Goal: Task Accomplishment & Management: Complete application form

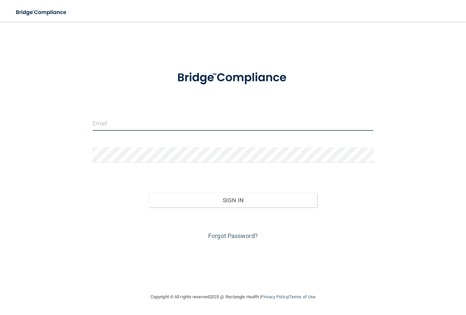
click at [153, 127] on input "email" at bounding box center [233, 122] width 281 height 15
type input "kim.huston@rallisbonilla.com"
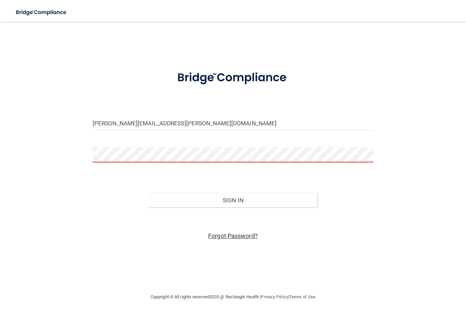
click at [232, 234] on link "Forgot Password?" at bounding box center [233, 235] width 50 height 7
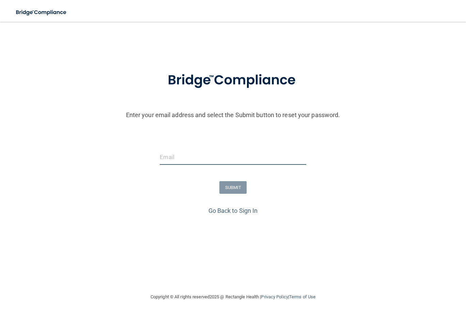
click at [178, 160] on input "email" at bounding box center [233, 157] width 146 height 15
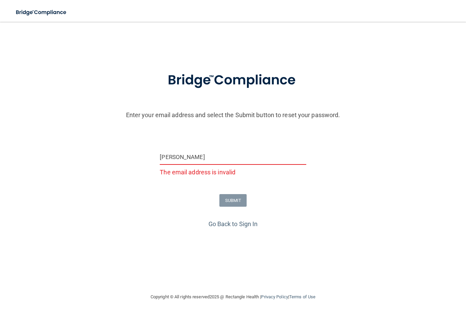
type input "kim.huston@rallisbonilla.com"
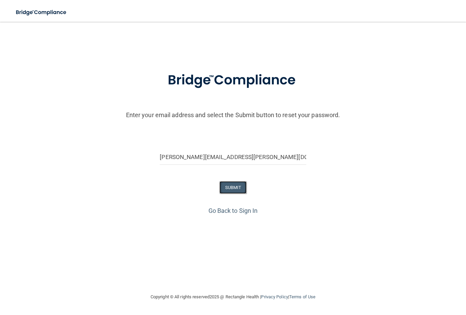
click at [232, 188] on button "SUBMIT" at bounding box center [233, 187] width 28 height 13
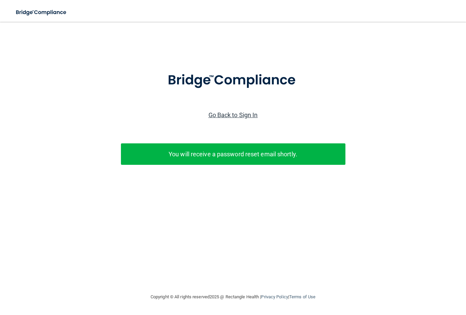
click at [245, 114] on link "Go Back to Sign In" at bounding box center [232, 114] width 49 height 7
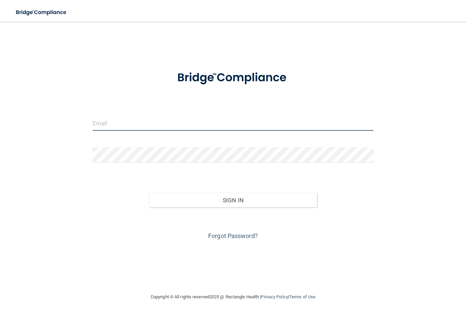
click at [124, 125] on input "email" at bounding box center [233, 122] width 281 height 15
type input "kim.huston@rallisbonilla.com"
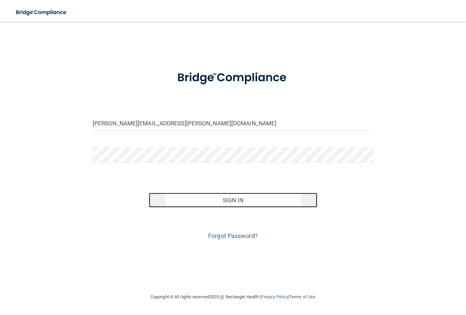
click at [180, 197] on button "Sign In" at bounding box center [233, 200] width 169 height 15
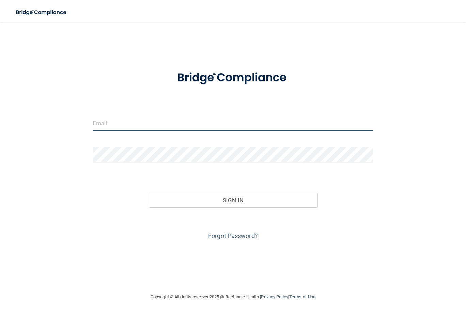
click at [196, 127] on input "email" at bounding box center [233, 122] width 281 height 15
type input "[EMAIL_ADDRESS][DOMAIN_NAME]"
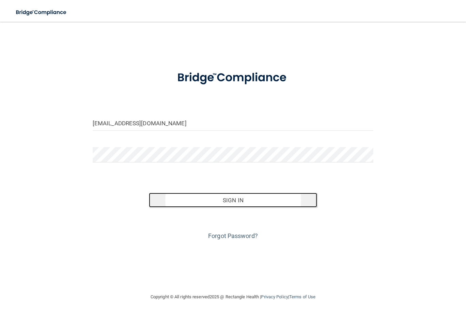
click at [202, 201] on button "Sign In" at bounding box center [233, 200] width 169 height 15
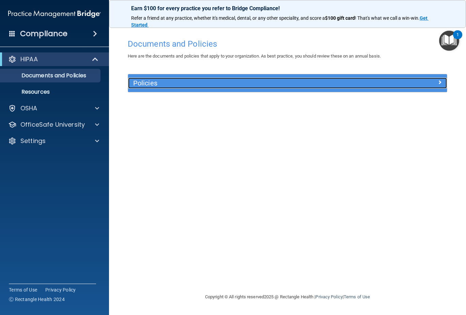
click at [441, 82] on span at bounding box center [440, 82] width 4 height 8
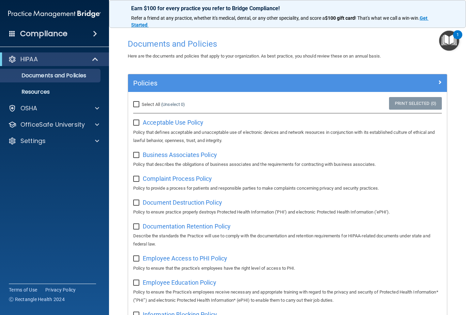
click at [137, 127] on div "Acceptable Use Policy Policy that defines acceptable and unacceptable use of el…" at bounding box center [287, 131] width 309 height 28
click at [136, 123] on input "checkbox" at bounding box center [137, 122] width 8 height 5
checkbox input "true"
click at [140, 151] on label at bounding box center [137, 153] width 9 height 8
click at [140, 153] on input "checkbox" at bounding box center [137, 155] width 8 height 5
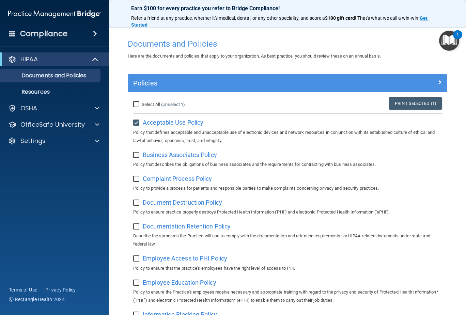
checkbox input "true"
click at [135, 178] on input "checkbox" at bounding box center [137, 178] width 8 height 5
checkbox input "true"
click at [135, 202] on input "checkbox" at bounding box center [137, 202] width 8 height 5
checkbox input "true"
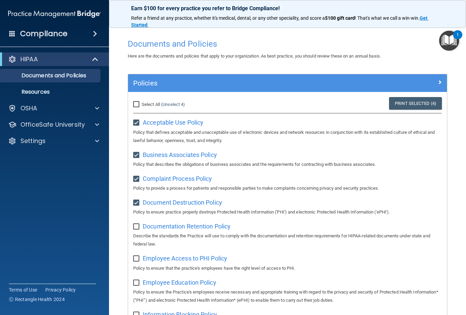
click at [137, 227] on input "checkbox" at bounding box center [137, 226] width 8 height 5
checkbox input "true"
click at [135, 258] on input "checkbox" at bounding box center [137, 258] width 8 height 5
checkbox input "true"
click at [135, 285] on input "checkbox" at bounding box center [137, 282] width 8 height 5
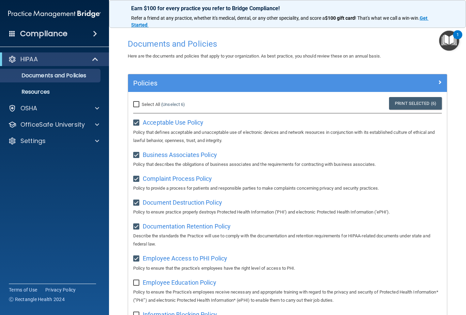
checkbox input "true"
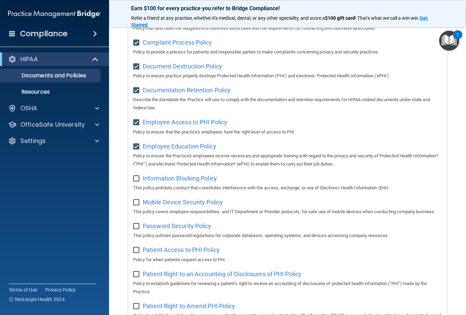
scroll to position [170, 0]
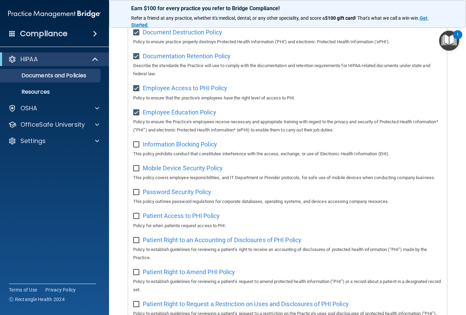
click at [137, 146] on input "checkbox" at bounding box center [137, 144] width 8 height 5
checkbox input "true"
click at [136, 170] on input "checkbox" at bounding box center [137, 168] width 8 height 5
checkbox input "true"
click at [137, 195] on input "checkbox" at bounding box center [137, 192] width 8 height 5
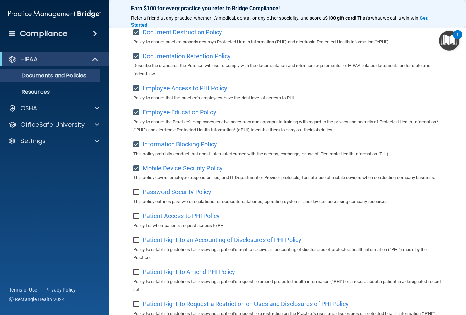
checkbox input "true"
click at [135, 219] on input "checkbox" at bounding box center [137, 216] width 8 height 5
checkbox input "true"
click at [137, 243] on input "checkbox" at bounding box center [137, 240] width 8 height 5
checkbox input "true"
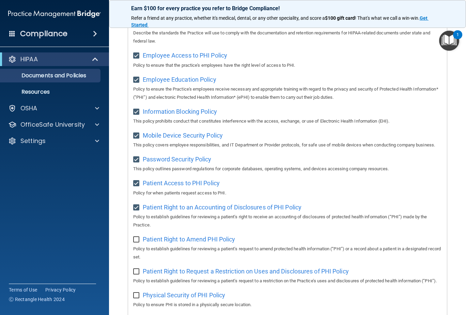
scroll to position [272, 0]
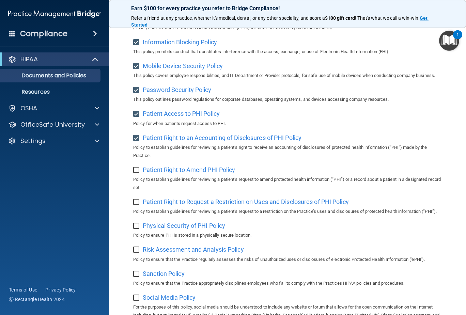
click at [136, 173] on input "checkbox" at bounding box center [137, 170] width 8 height 5
checkbox input "true"
click at [138, 205] on input "checkbox" at bounding box center [137, 202] width 8 height 5
checkbox input "true"
click at [139, 229] on input "checkbox" at bounding box center [137, 225] width 8 height 5
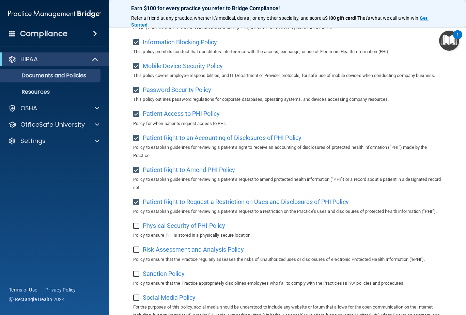
checkbox input "true"
click at [137, 253] on input "checkbox" at bounding box center [137, 249] width 8 height 5
checkbox input "true"
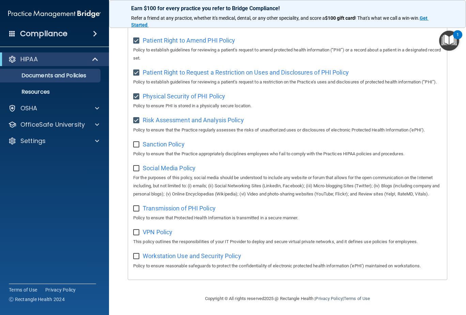
scroll to position [433, 0]
click at [137, 142] on input "checkbox" at bounding box center [137, 144] width 8 height 5
checkbox input "true"
click at [138, 166] on input "checkbox" at bounding box center [137, 168] width 8 height 5
checkbox input "true"
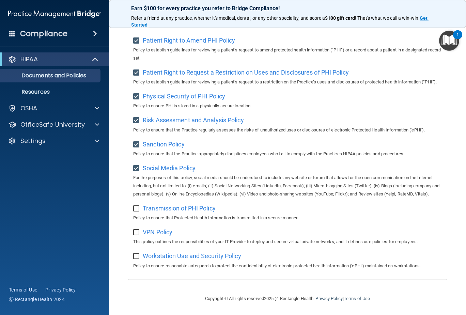
click at [136, 210] on input "checkbox" at bounding box center [137, 208] width 8 height 5
checkbox input "true"
click at [135, 234] on input "checkbox" at bounding box center [137, 232] width 8 height 5
checkbox input "true"
click at [136, 255] on input "checkbox" at bounding box center [137, 256] width 8 height 5
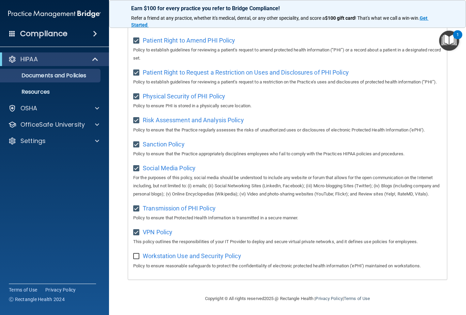
checkbox input "true"
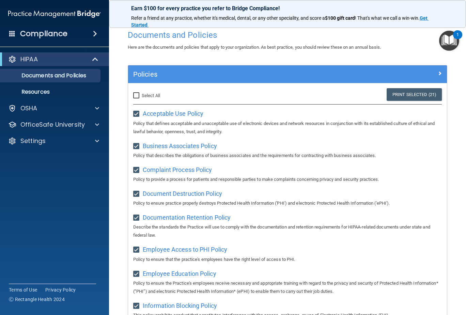
scroll to position [0, 0]
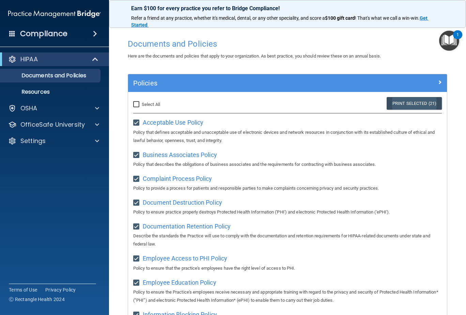
click at [401, 102] on link "Print Selected (21)" at bounding box center [414, 103] width 55 height 13
click at [136, 123] on input "checkbox" at bounding box center [137, 122] width 8 height 5
checkbox input "false"
click at [137, 153] on input "checkbox" at bounding box center [137, 155] width 8 height 5
checkbox input "false"
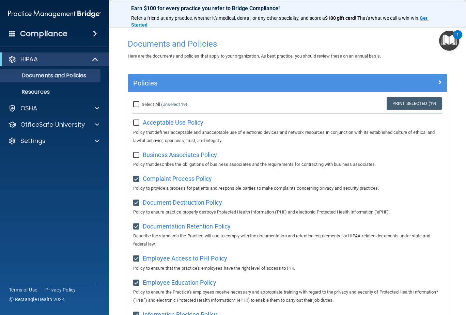
click at [136, 179] on input "checkbox" at bounding box center [137, 178] width 8 height 5
checkbox input "false"
click at [137, 204] on input "checkbox" at bounding box center [137, 202] width 8 height 5
checkbox input "false"
click at [136, 225] on input "checkbox" at bounding box center [137, 226] width 8 height 5
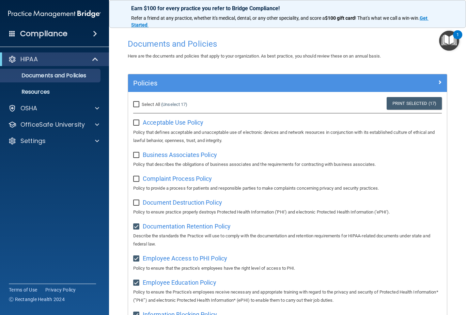
checkbox input "false"
click at [136, 259] on input "checkbox" at bounding box center [137, 258] width 8 height 5
checkbox input "false"
click at [137, 285] on input "checkbox" at bounding box center [137, 282] width 8 height 5
checkbox input "false"
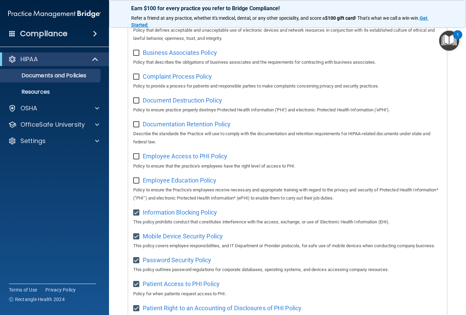
scroll to position [170, 0]
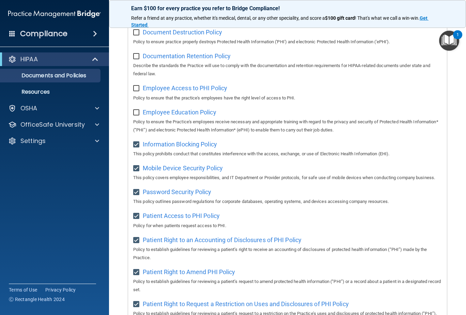
click at [137, 146] on input "checkbox" at bounding box center [137, 144] width 8 height 5
checkbox input "false"
click at [137, 167] on label at bounding box center [137, 166] width 9 height 8
click at [137, 167] on input "checkbox" at bounding box center [137, 168] width 8 height 5
checkbox input "false"
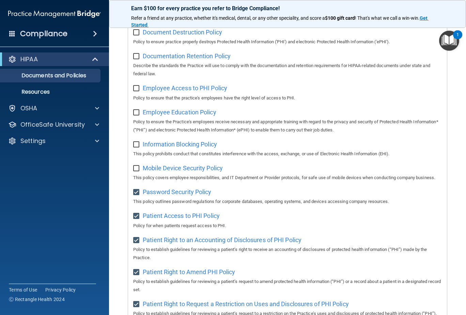
click at [139, 195] on input "checkbox" at bounding box center [137, 192] width 8 height 5
checkbox input "false"
click at [138, 219] on input "checkbox" at bounding box center [137, 216] width 8 height 5
checkbox input "false"
click at [138, 243] on input "checkbox" at bounding box center [137, 240] width 8 height 5
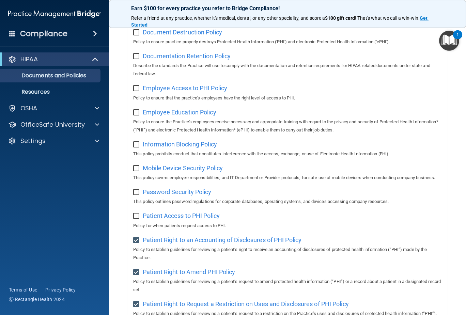
checkbox input "false"
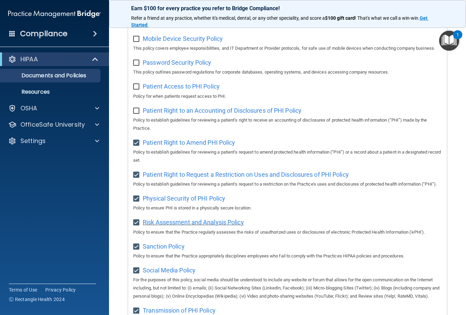
scroll to position [307, 0]
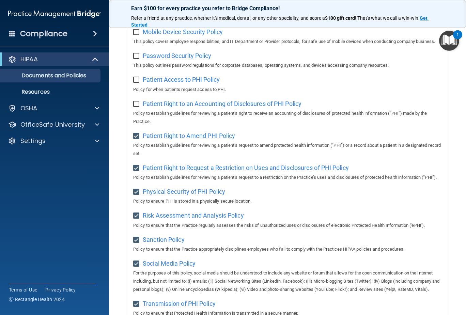
click at [134, 139] on input "checkbox" at bounding box center [137, 136] width 8 height 5
checkbox input "false"
click at [136, 171] on input "checkbox" at bounding box center [137, 168] width 8 height 5
checkbox input "false"
click at [134, 195] on input "checkbox" at bounding box center [137, 191] width 8 height 5
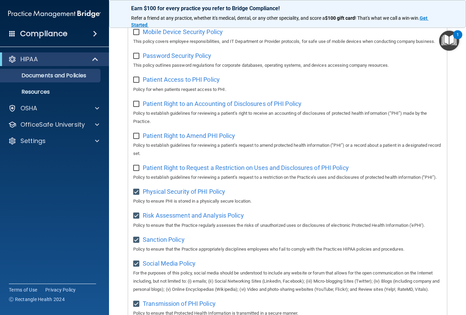
checkbox input "false"
click at [137, 219] on input "checkbox" at bounding box center [137, 215] width 8 height 5
checkbox input "false"
click at [136, 243] on input "checkbox" at bounding box center [137, 239] width 8 height 5
checkbox input "false"
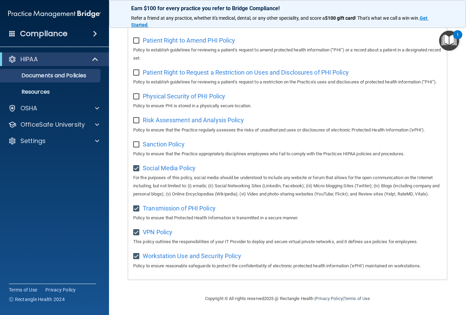
scroll to position [433, 0]
click at [138, 166] on input "checkbox" at bounding box center [137, 168] width 8 height 5
checkbox input "false"
click at [135, 206] on input "checkbox" at bounding box center [137, 208] width 8 height 5
checkbox input "false"
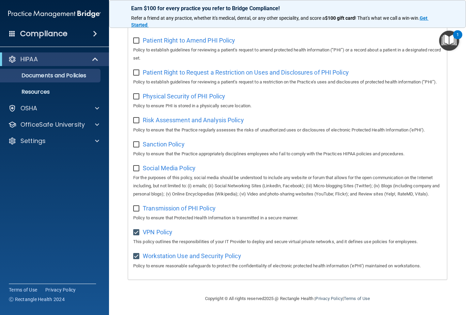
click at [134, 231] on input "checkbox" at bounding box center [137, 232] width 8 height 5
checkbox input "false"
click at [137, 254] on input "checkbox" at bounding box center [137, 256] width 8 height 5
checkbox input "false"
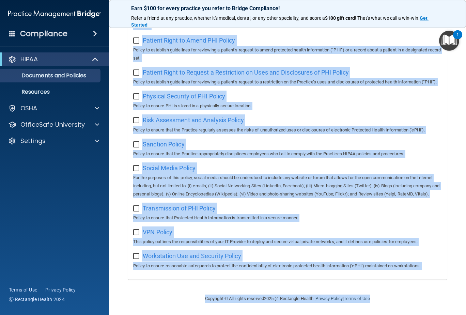
drag, startPoint x: 143, startPoint y: 122, endPoint x: 428, endPoint y: 326, distance: 351.5
click at [428, 315] on html "Compliance HIPAA Documents and Policies Report an Incident Business Associates …" at bounding box center [233, 157] width 466 height 315
copy main "Acceptable Use Policy Policy that defines acceptable and unacceptable use of el…"
click at [350, 91] on div "Physical Security of PHI Policy Policy to ensure PHI is stored in a physically …" at bounding box center [287, 100] width 309 height 19
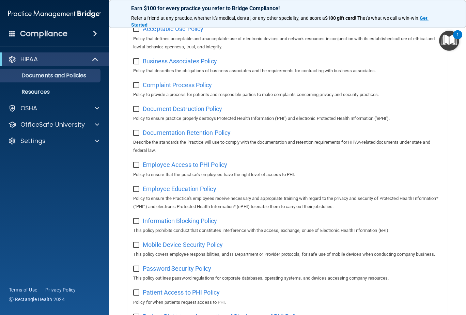
scroll to position [0, 0]
